Goal: Find specific page/section: Find specific page/section

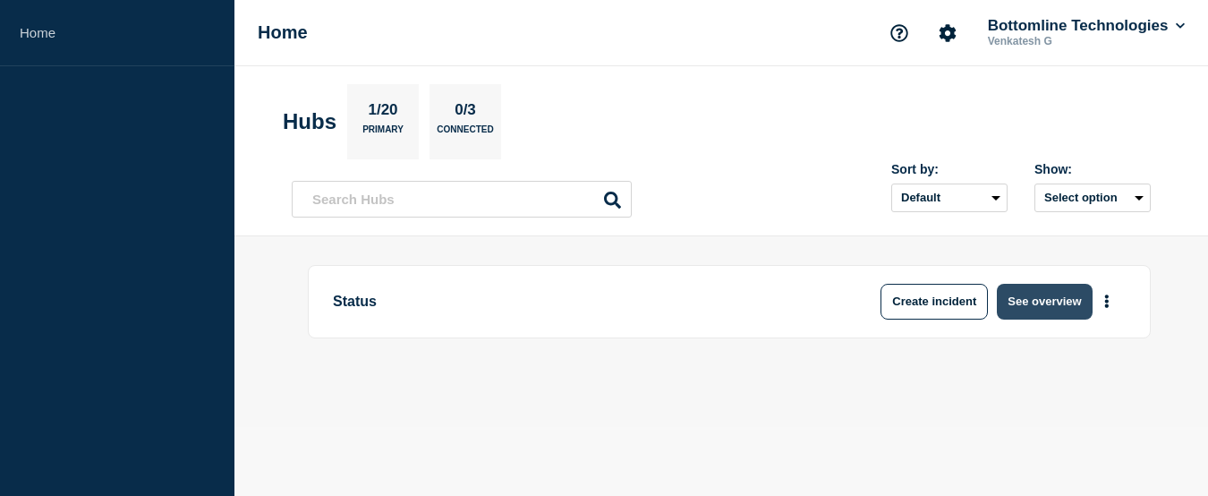
click at [1030, 303] on button "See overview" at bounding box center [1044, 302] width 95 height 36
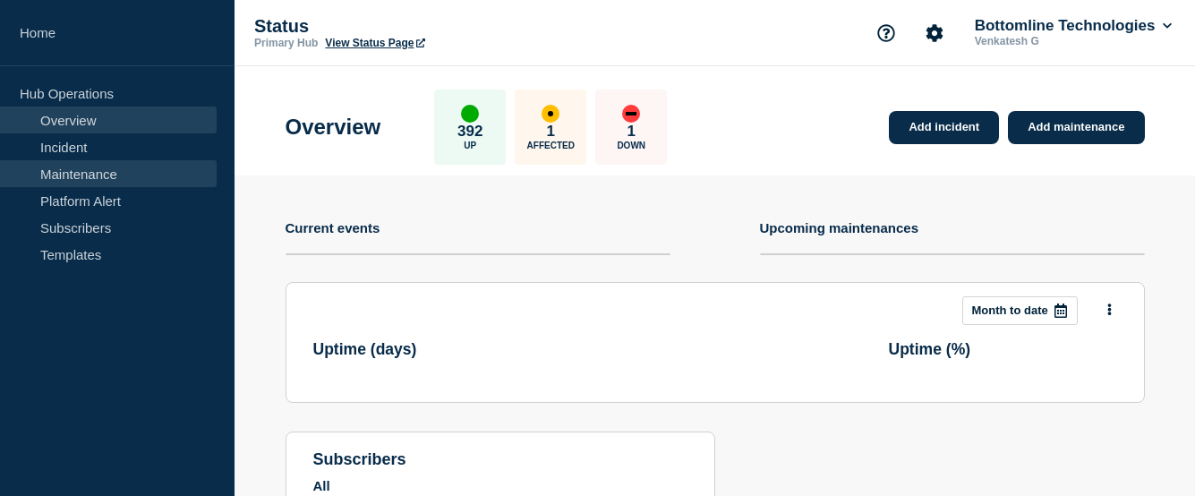
click at [72, 171] on link "Maintenance" at bounding box center [108, 173] width 217 height 27
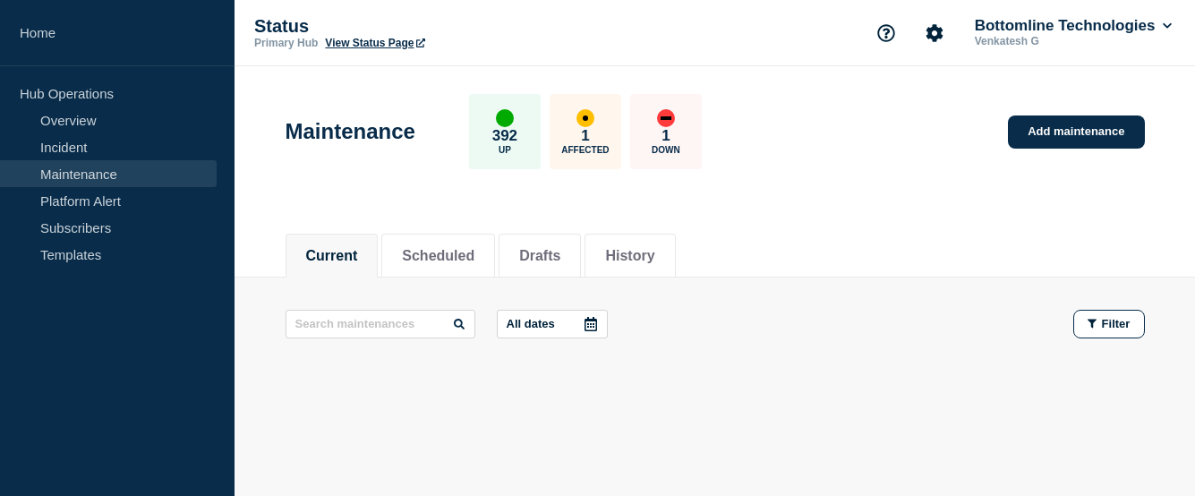
scroll to position [51, 0]
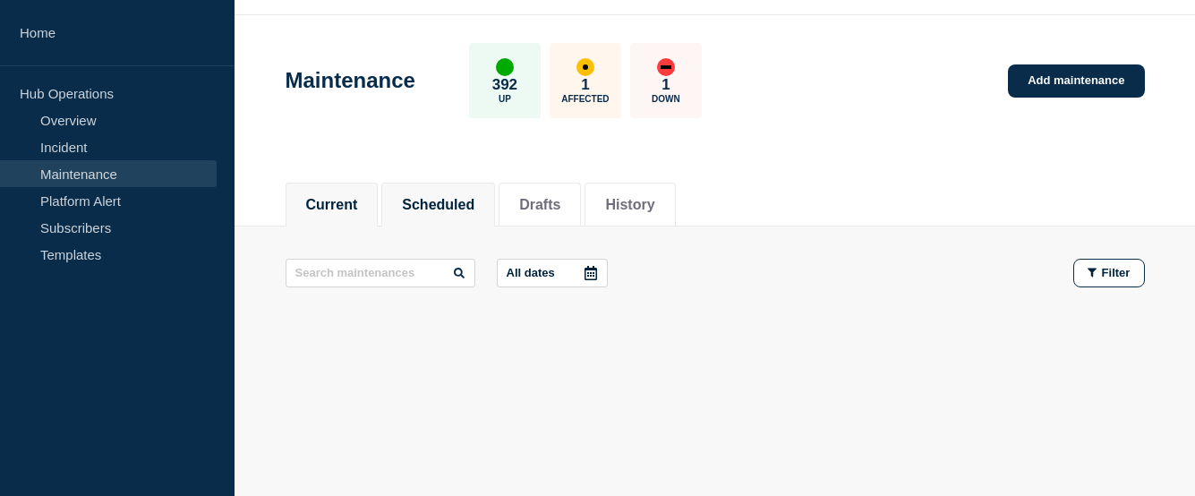
click at [443, 200] on button "Scheduled" at bounding box center [438, 205] width 72 height 16
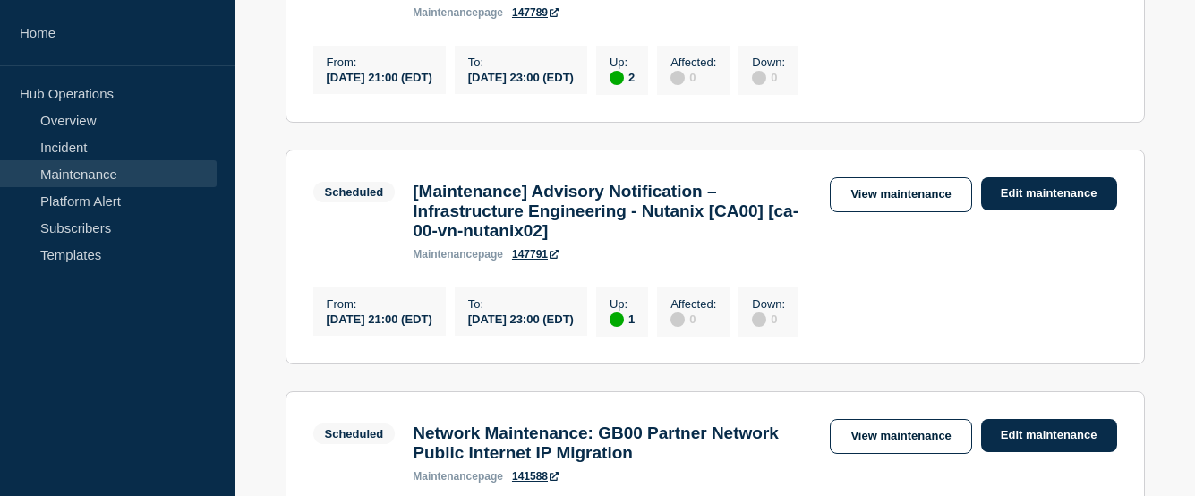
scroll to position [1035, 0]
